Goal: Task Accomplishment & Management: Use online tool/utility

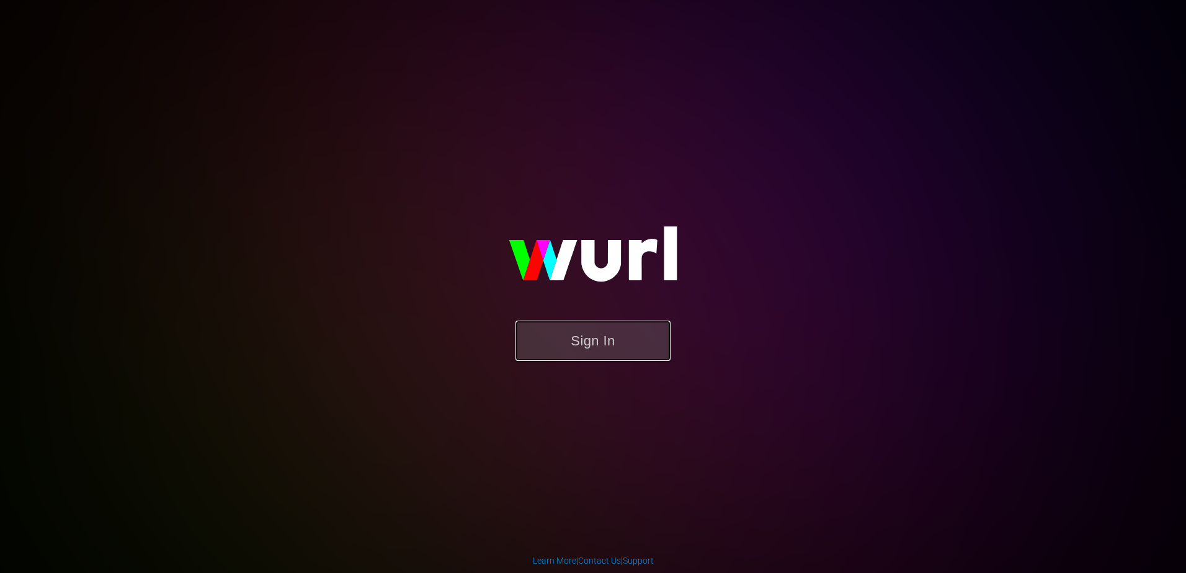
click at [573, 326] on button "Sign In" at bounding box center [593, 341] width 155 height 40
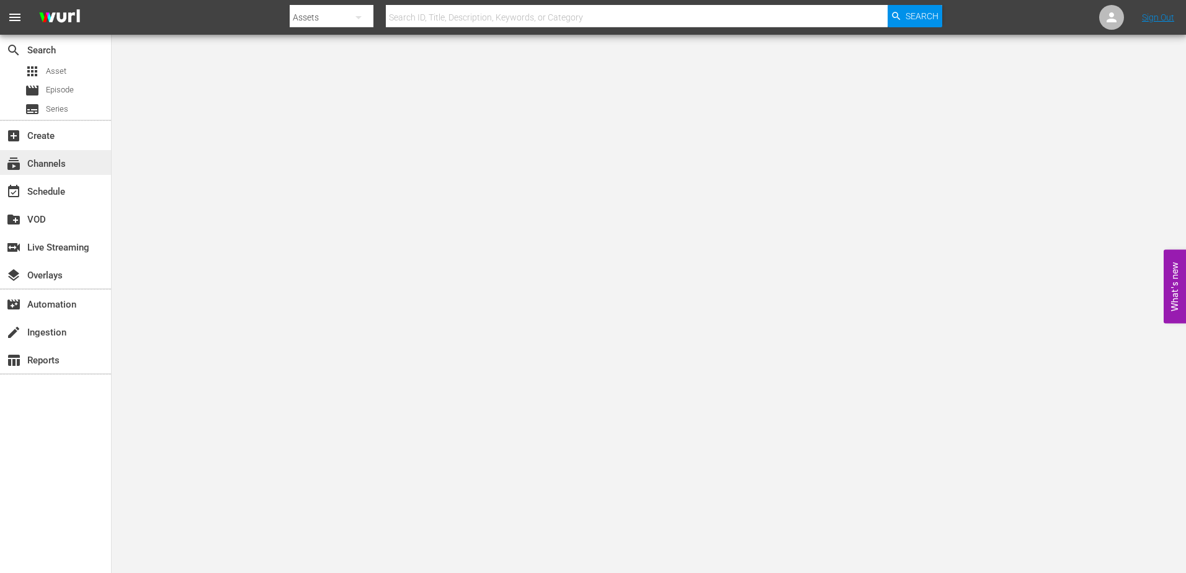
click at [67, 157] on div "subscriptions Channels" at bounding box center [35, 161] width 70 height 11
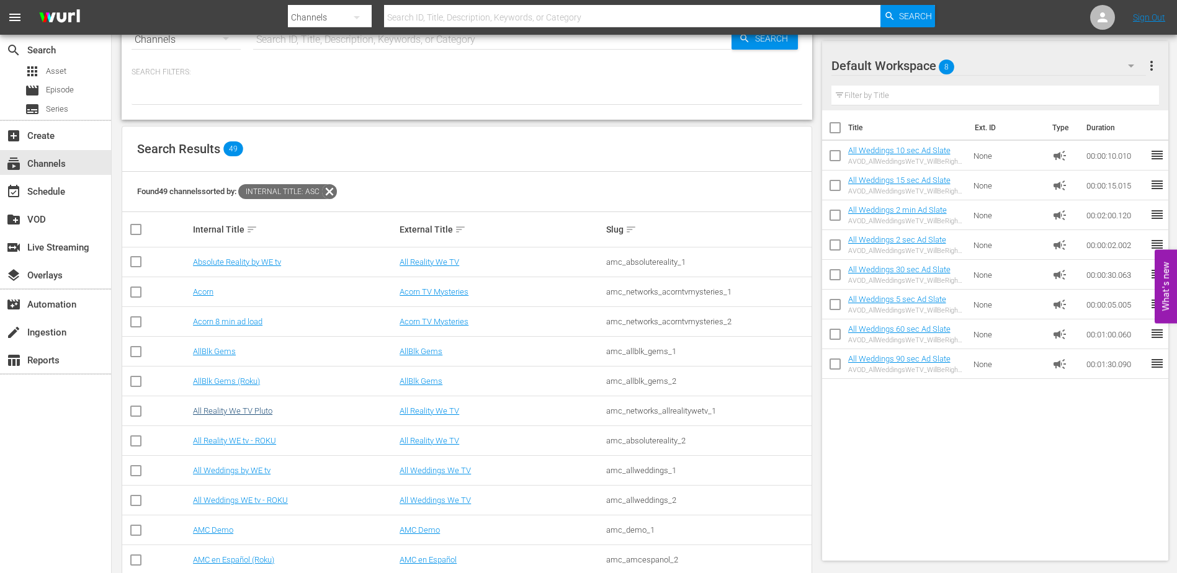
scroll to position [40, 0]
click at [251, 501] on link "All Weddings WE tv - ROKU" at bounding box center [240, 499] width 95 height 9
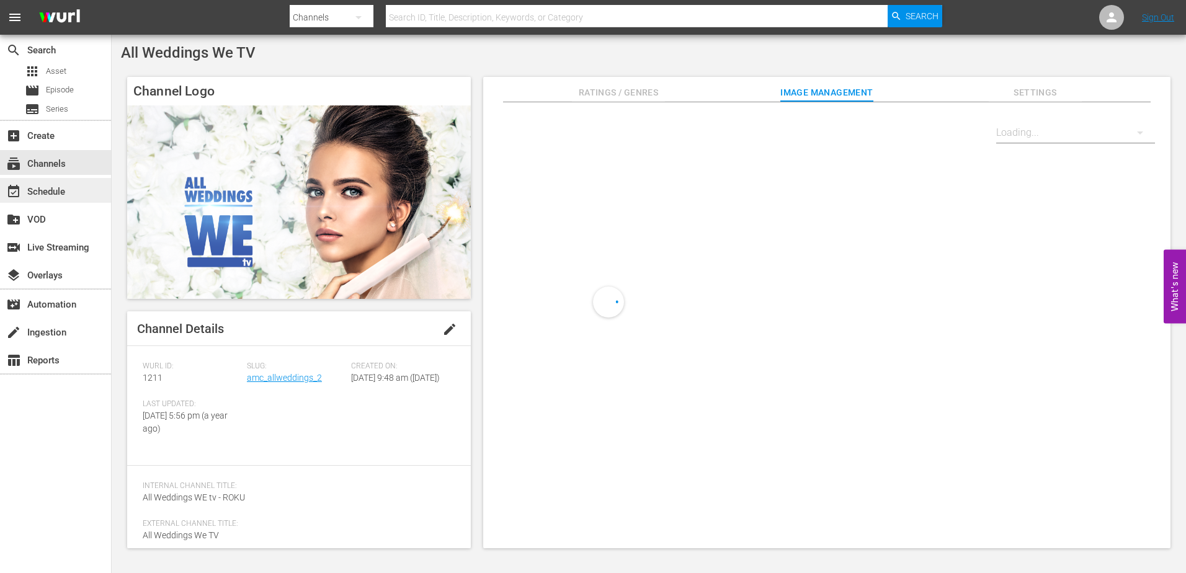
click at [76, 183] on div "event_available Schedule" at bounding box center [55, 190] width 111 height 25
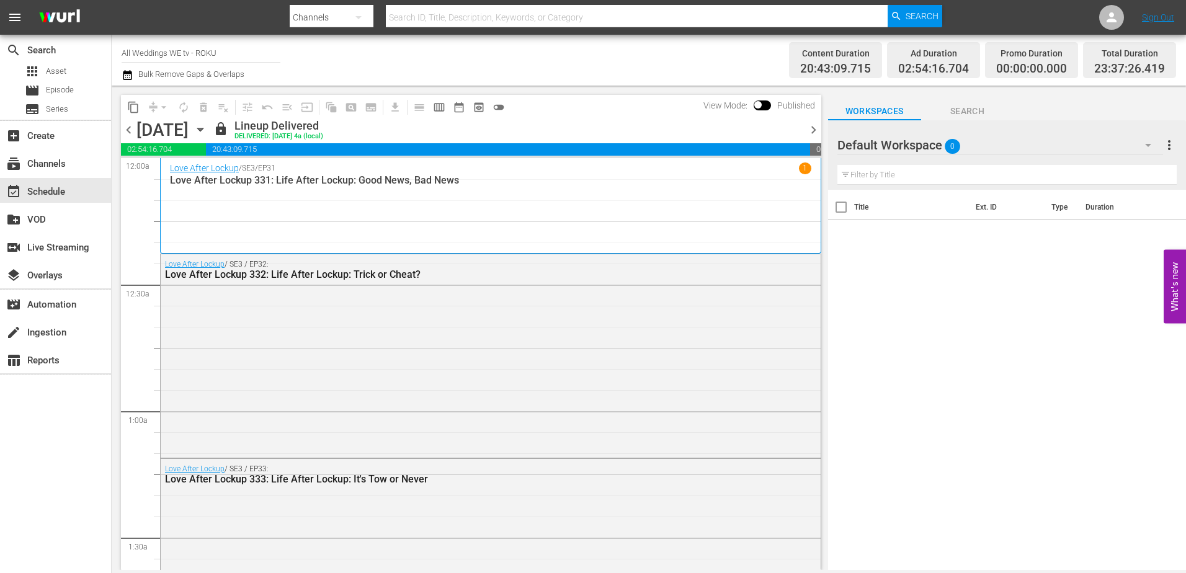
click at [207, 127] on icon "button" at bounding box center [201, 130] width 14 height 14
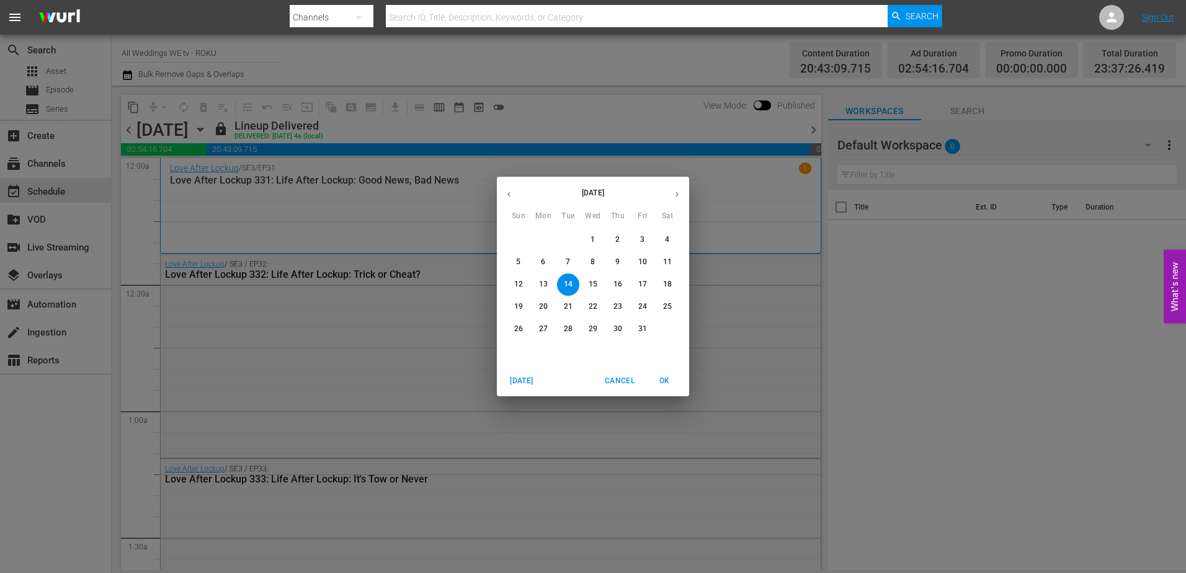
click at [670, 197] on button "button" at bounding box center [677, 194] width 24 height 24
click at [550, 315] on button "17" at bounding box center [543, 307] width 22 height 22
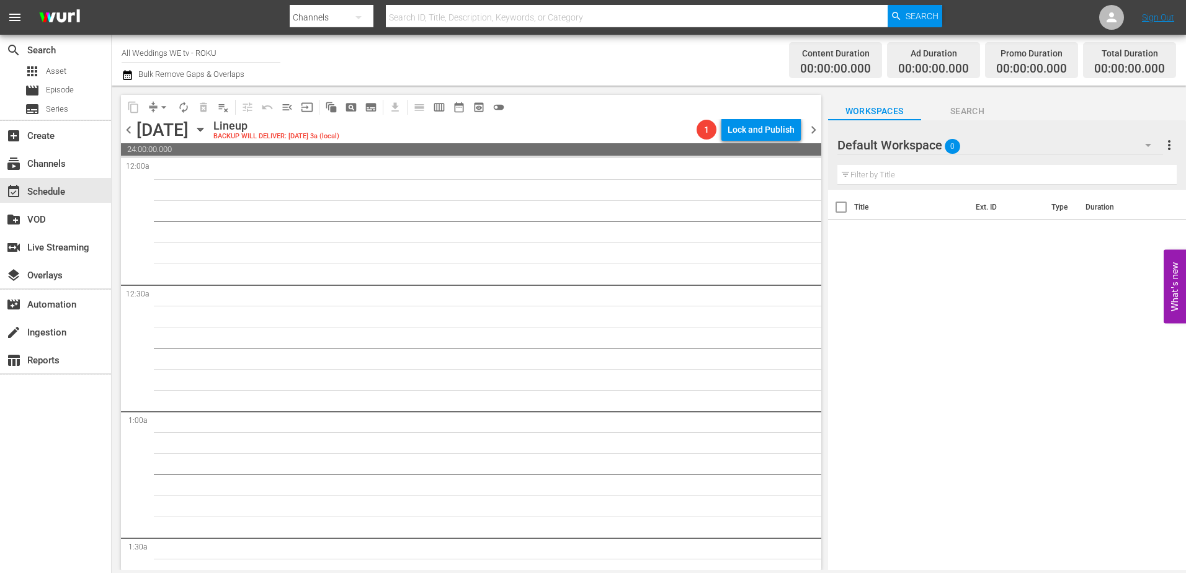
click at [207, 125] on icon "button" at bounding box center [201, 130] width 14 height 14
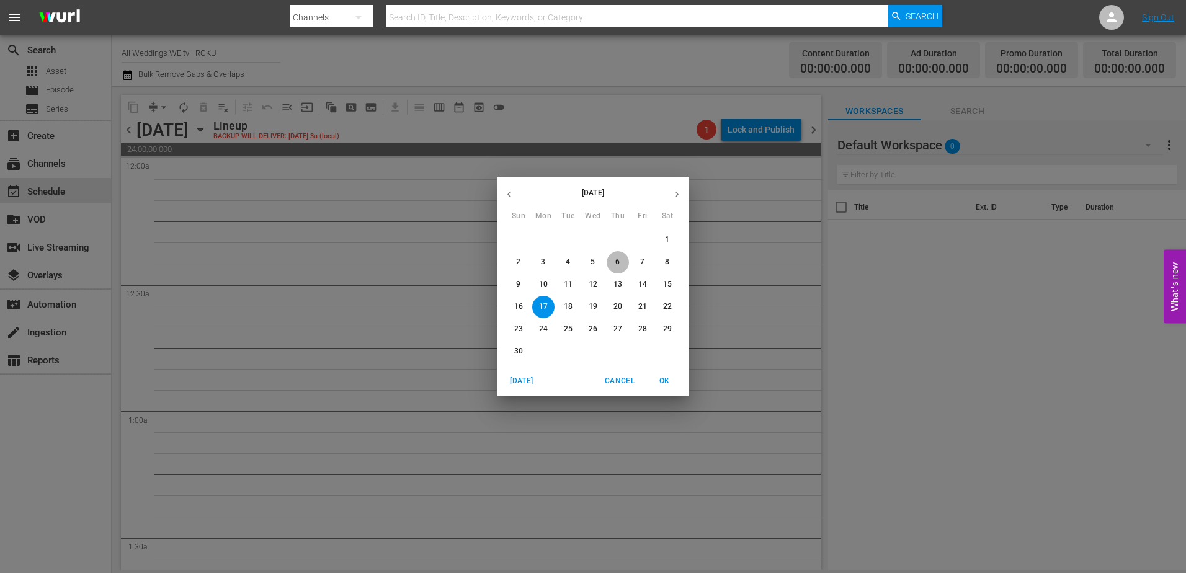
click at [621, 262] on span "6" at bounding box center [618, 262] width 22 height 11
